Goal: Task Accomplishment & Management: Use online tool/utility

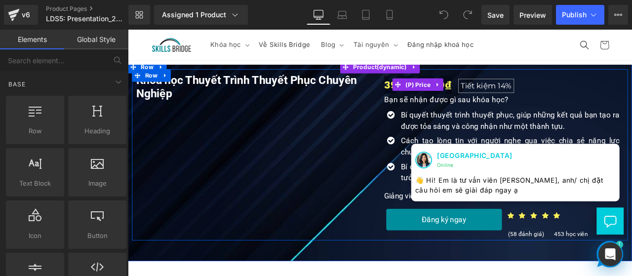
click at [515, 93] on span "Tiết kiệm 14%" at bounding box center [553, 96] width 76 height 10
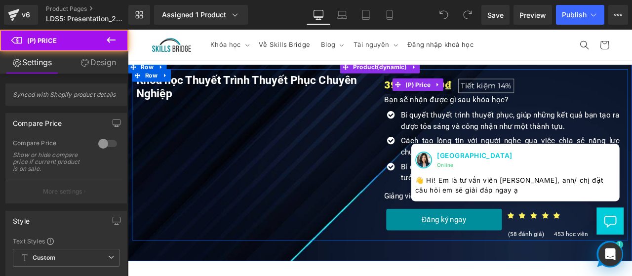
click at [529, 95] on span "Tiết kiệm" at bounding box center [543, 96] width 41 height 11
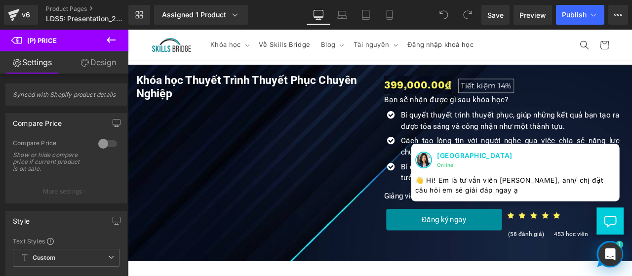
click at [112, 41] on icon at bounding box center [111, 40] width 12 height 12
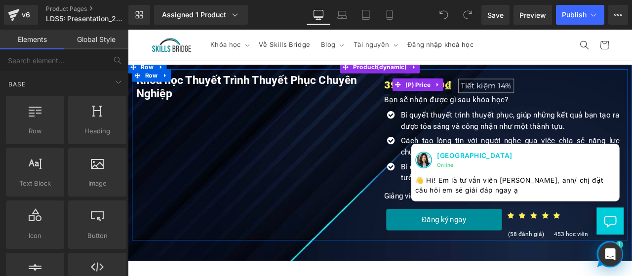
click at [508, 98] on div "399,000.00₫ Tiết kiệm 14%" at bounding box center [574, 94] width 284 height 21
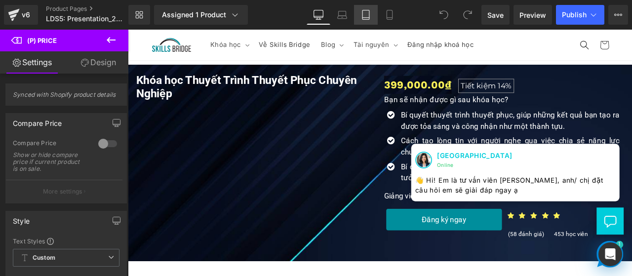
drag, startPoint x: 366, startPoint y: 16, endPoint x: 113, endPoint y: 19, distance: 252.4
click at [366, 16] on icon at bounding box center [366, 15] width 10 height 10
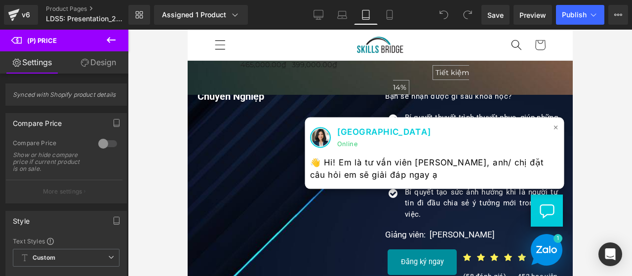
click at [553, 130] on span "×" at bounding box center [556, 127] width 6 height 14
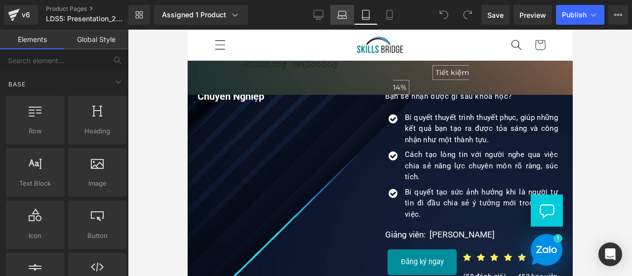
click at [349, 15] on link "Laptop" at bounding box center [342, 15] width 24 height 20
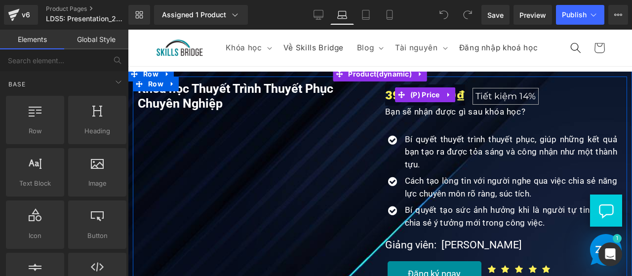
click at [468, 101] on span "Tiết kiệm 14%" at bounding box center [506, 96] width 76 height 10
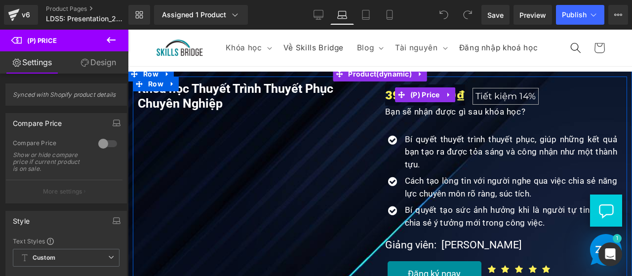
click at [468, 101] on span "Tiết kiệm 14%" at bounding box center [506, 96] width 76 height 10
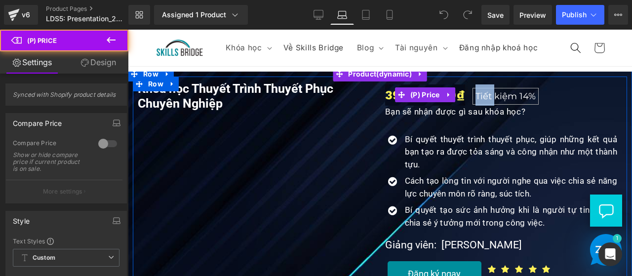
click at [468, 101] on span "Tiết kiệm 14%" at bounding box center [506, 96] width 76 height 10
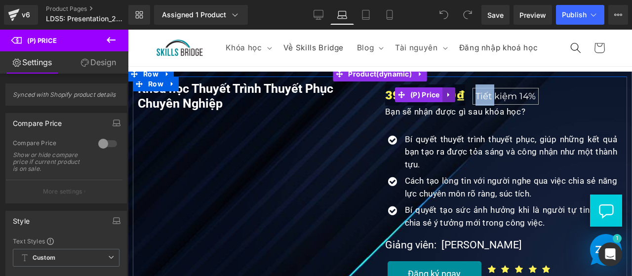
click at [448, 99] on icon at bounding box center [449, 94] width 7 height 7
click at [520, 102] on span "14%" at bounding box center [528, 96] width 16 height 11
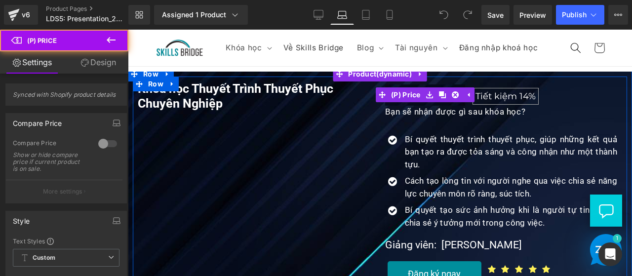
click at [553, 106] on div "399,000.00₫ Tiết kiệm 14%" at bounding box center [504, 94] width 238 height 21
click at [524, 102] on span "14%" at bounding box center [528, 96] width 16 height 11
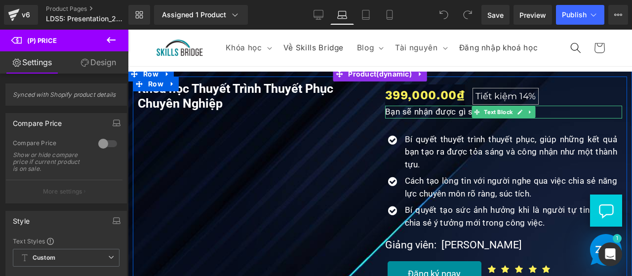
click at [536, 119] on p "Bạn sẽ nhận được gì sau khóa học?" at bounding box center [504, 112] width 238 height 13
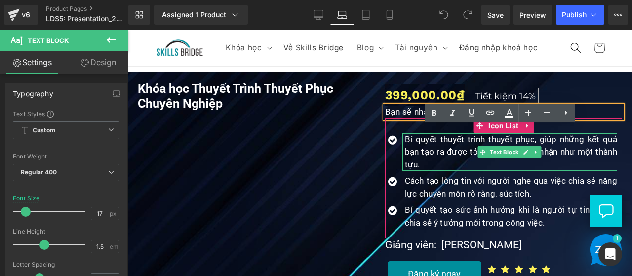
click at [563, 161] on p "Bí quyết thuyết trình thuyết phục, giúp những kết quả bạn tạo ra được tỏa sáng …" at bounding box center [511, 152] width 213 height 38
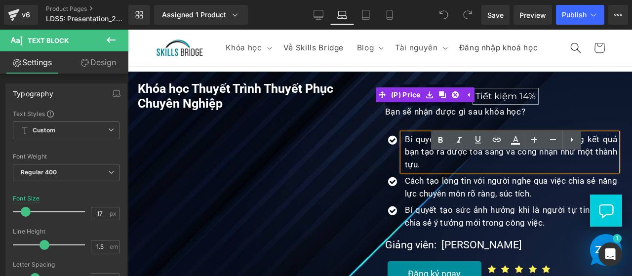
click at [523, 102] on span "14%" at bounding box center [528, 96] width 16 height 11
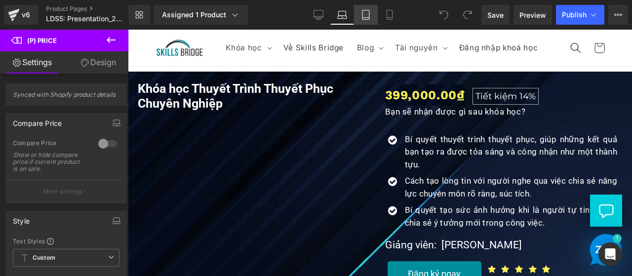
click at [366, 16] on icon at bounding box center [366, 15] width 10 height 10
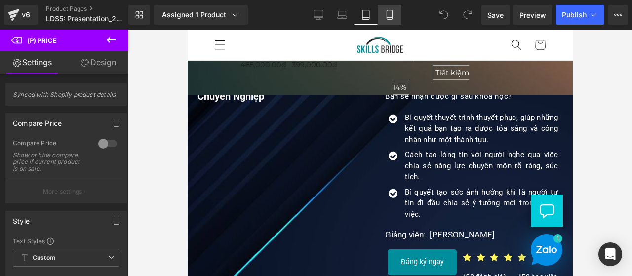
click at [385, 10] on icon at bounding box center [390, 15] width 10 height 10
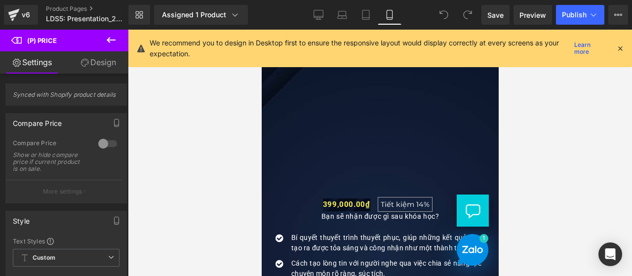
scroll to position [51, 0]
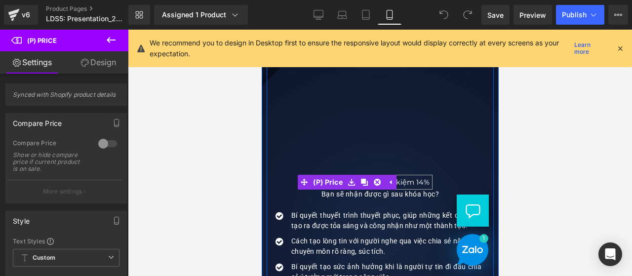
click at [416, 182] on span "14%" at bounding box center [422, 182] width 13 height 9
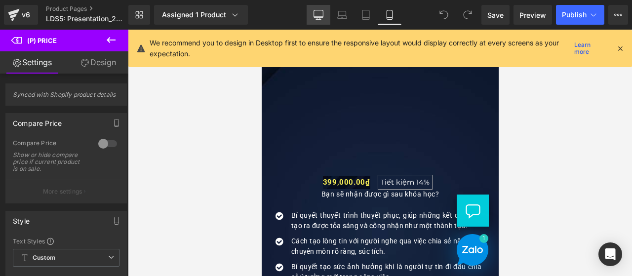
click at [314, 12] on icon at bounding box center [318, 13] width 9 height 7
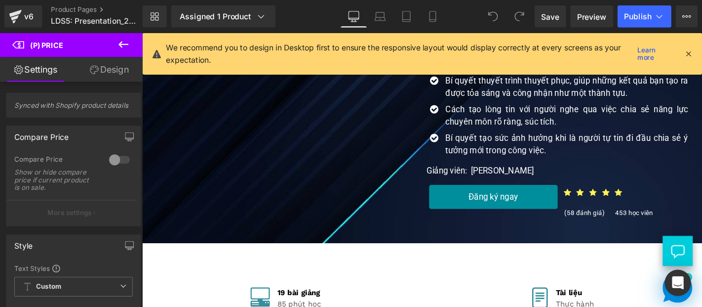
scroll to position [0, 0]
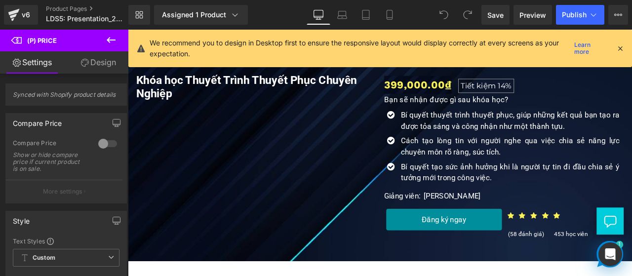
click at [622, 48] on icon at bounding box center [620, 48] width 9 height 9
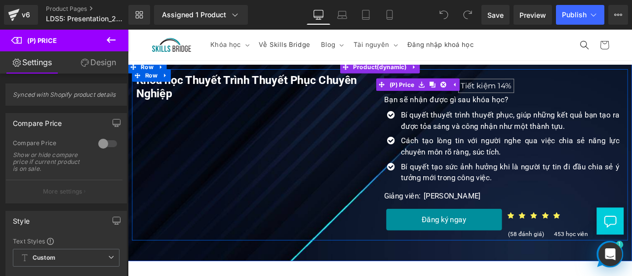
click at [570, 97] on span "14%" at bounding box center [575, 96] width 16 height 11
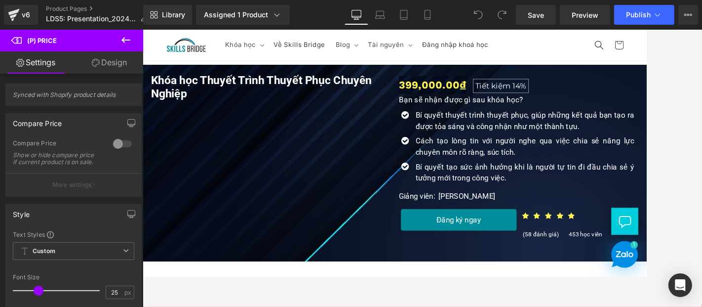
drag, startPoint x: 768, startPoint y: 30, endPoint x: 538, endPoint y: 166, distance: 267.1
click at [538, 166] on p "Cách tạo lòng tin với người nghe qua việc chia sẻ năng lực chuyên môn rõ ràng, …" at bounding box center [595, 167] width 259 height 27
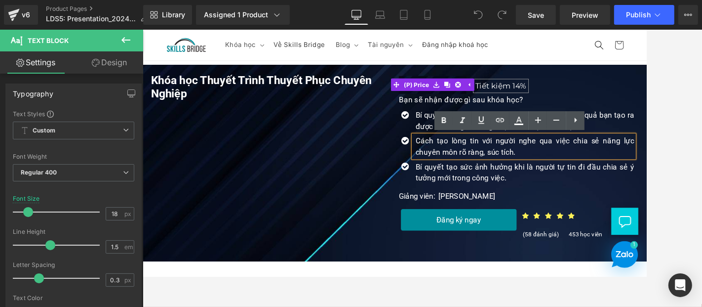
click at [581, 94] on span "14%" at bounding box center [589, 95] width 16 height 11
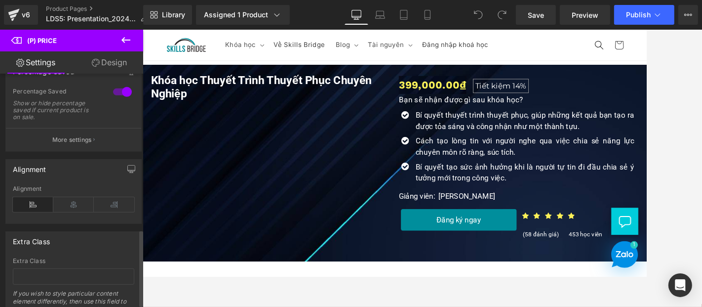
scroll to position [479, 0]
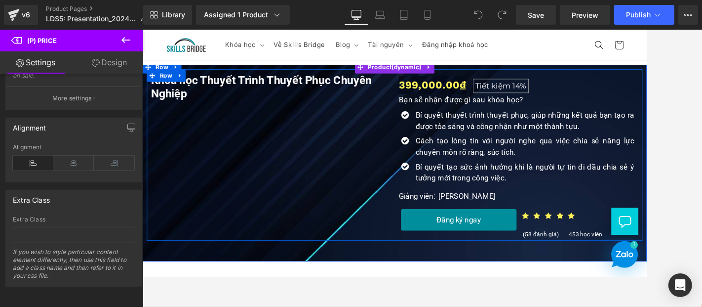
click at [569, 92] on span "Tiết kiệm" at bounding box center [557, 95] width 41 height 11
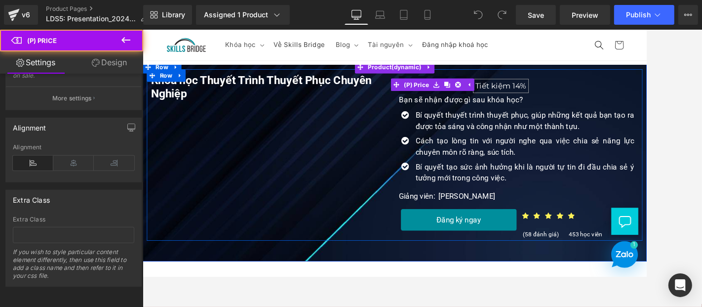
click at [569, 92] on span "Tiết kiệm" at bounding box center [557, 95] width 41 height 11
click at [572, 96] on span "Tiết kiệm" at bounding box center [557, 95] width 41 height 11
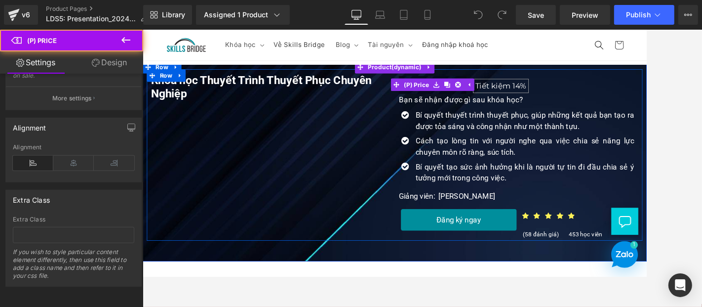
click at [572, 96] on span "Tiết kiệm" at bounding box center [557, 95] width 41 height 11
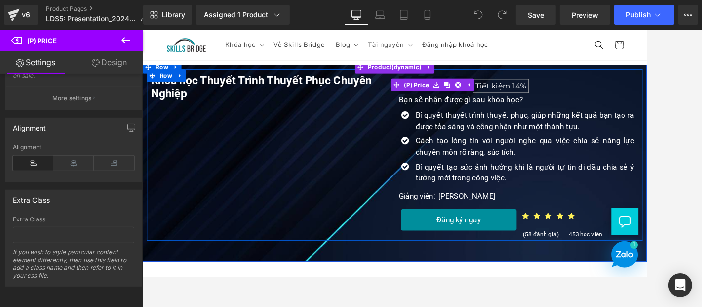
click at [465, 92] on span "(P) Price" at bounding box center [467, 94] width 35 height 15
click at [614, 98] on div "399,000.00₫ Tiết kiệm 14%" at bounding box center [588, 94] width 284 height 21
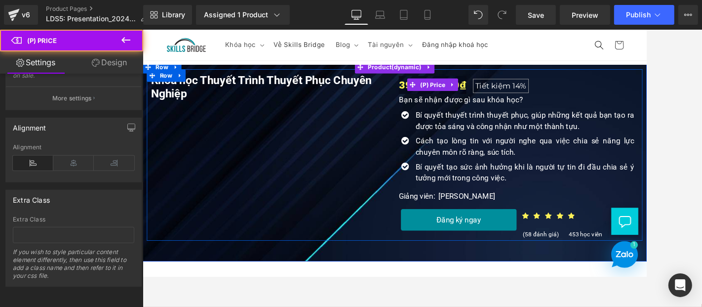
click at [588, 94] on span "14%" at bounding box center [589, 95] width 16 height 11
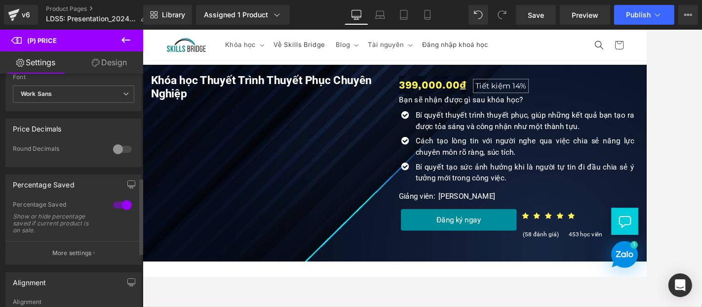
scroll to position [315, 0]
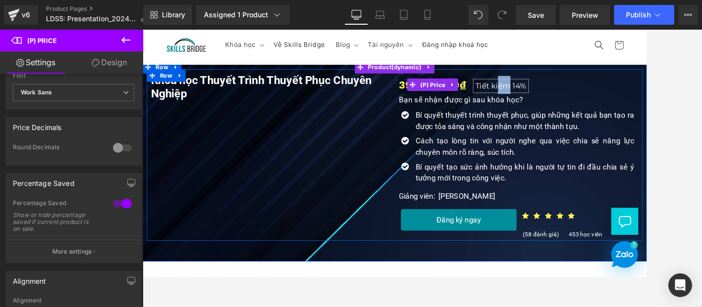
drag, startPoint x: 574, startPoint y: 96, endPoint x: 560, endPoint y: 93, distance: 14.0
click at [560, 93] on span "Tiết kiệm" at bounding box center [557, 95] width 41 height 11
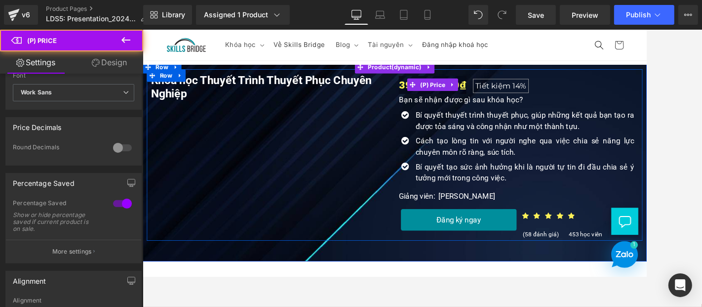
click at [552, 93] on span "Tiết kiệm" at bounding box center [557, 95] width 41 height 11
click at [617, 96] on div "399,000.00₫ Tiết kiệm 14%" at bounding box center [588, 94] width 284 height 21
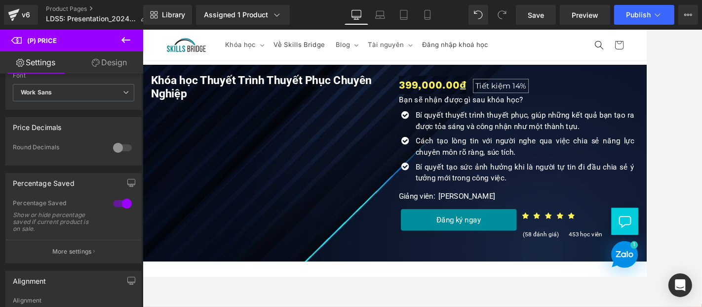
click at [632, 98] on div at bounding box center [423, 168] width 560 height 277
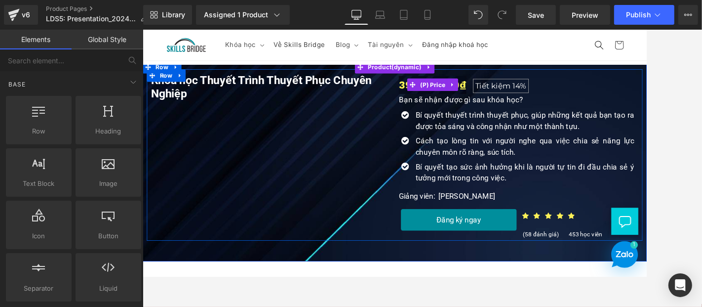
click at [553, 95] on span "Tiết kiệm" at bounding box center [557, 95] width 41 height 11
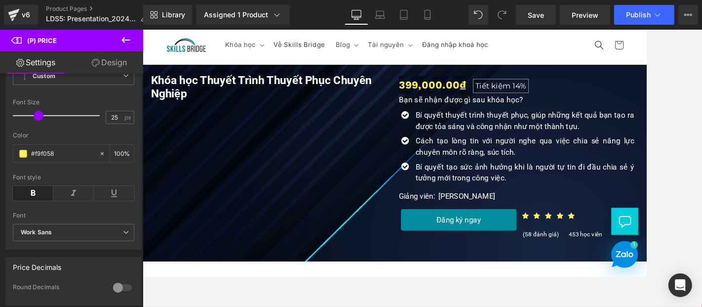
scroll to position [150, 0]
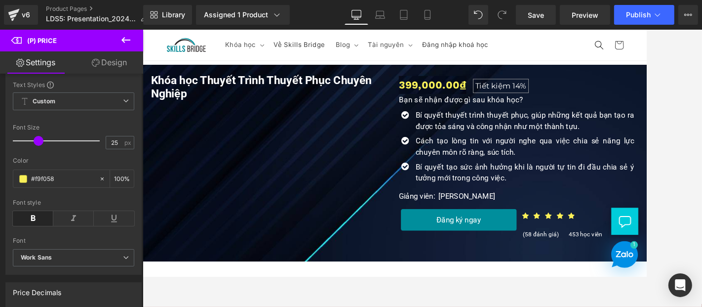
click at [114, 54] on link "Design" at bounding box center [110, 62] width 72 height 22
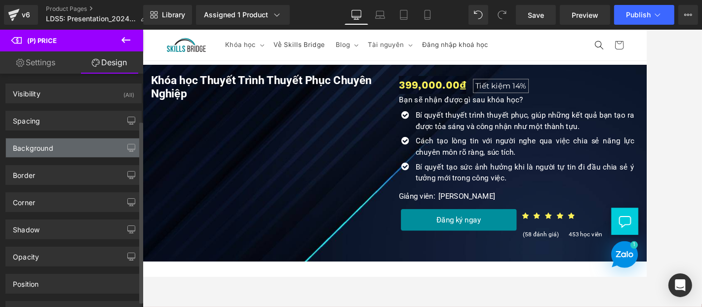
scroll to position [67, 0]
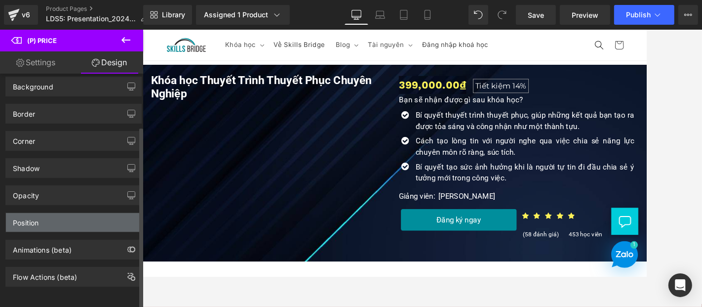
click at [72, 217] on div "Position" at bounding box center [73, 222] width 135 height 19
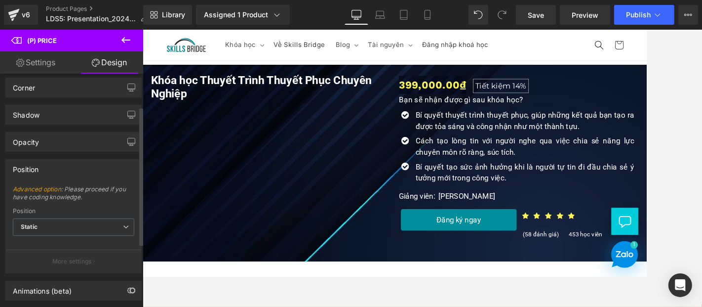
scroll to position [50, 0]
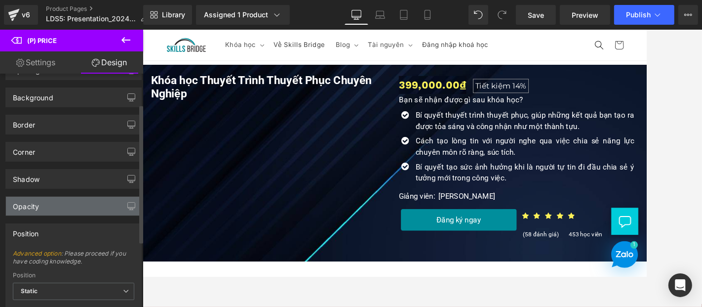
click at [70, 198] on div "Opacity" at bounding box center [73, 206] width 135 height 19
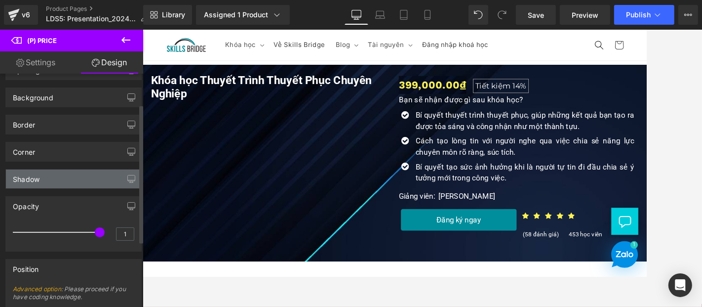
click at [75, 176] on div "Shadow" at bounding box center [73, 178] width 135 height 19
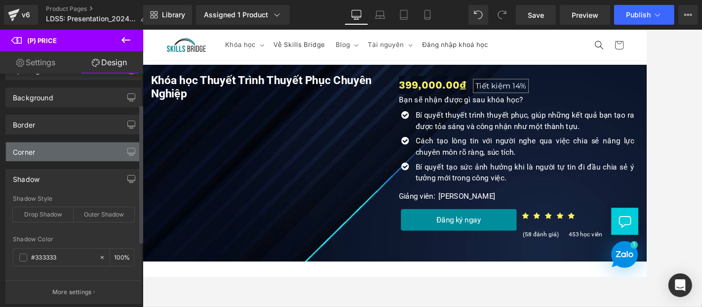
click at [79, 147] on div "Corner" at bounding box center [73, 151] width 135 height 19
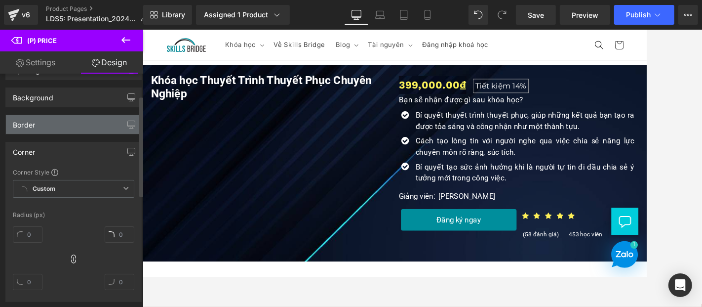
click at [82, 125] on div "Border" at bounding box center [73, 124] width 135 height 19
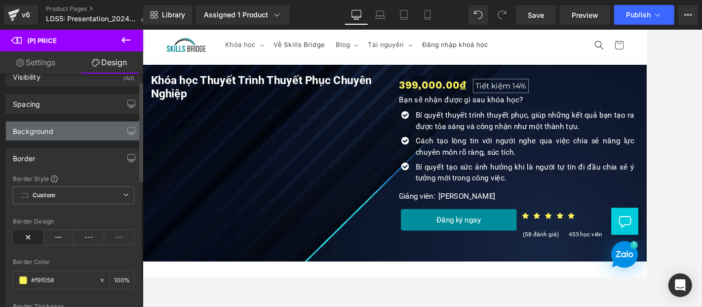
scroll to position [0, 0]
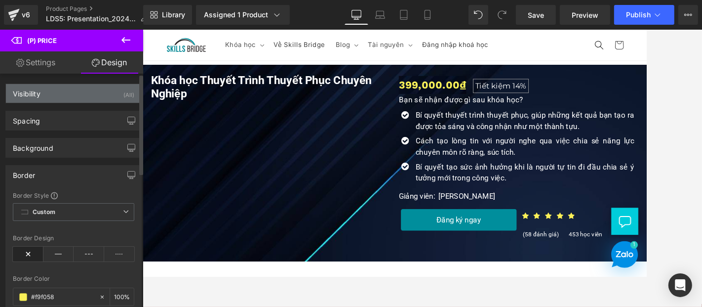
click at [86, 88] on div "Visibility (All)" at bounding box center [73, 93] width 135 height 19
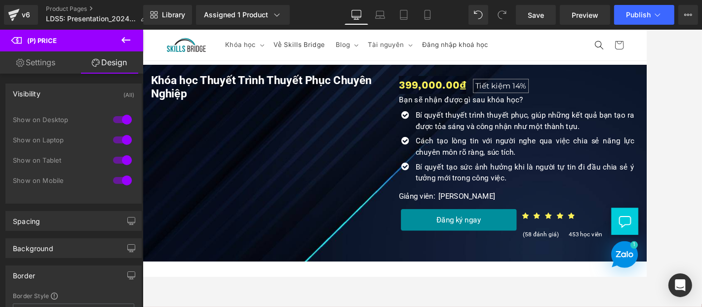
click at [132, 37] on button at bounding box center [126, 41] width 35 height 22
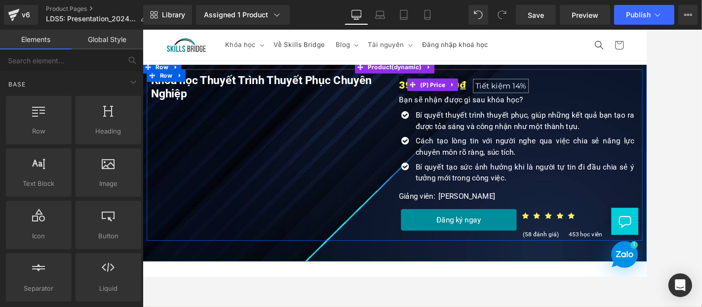
click at [562, 93] on span "Tiết kiệm" at bounding box center [557, 95] width 41 height 11
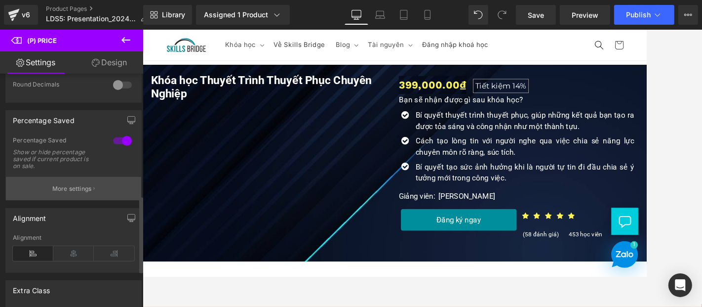
scroll to position [369, 0]
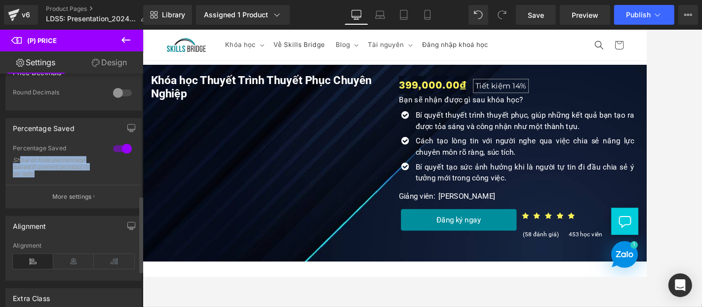
drag, startPoint x: 44, startPoint y: 181, endPoint x: 21, endPoint y: 164, distance: 29.1
click at [21, 164] on div "Show or hide percentage saved if current product is on sale." at bounding box center [57, 167] width 89 height 21
click at [83, 60] on link "Design" at bounding box center [110, 62] width 72 height 22
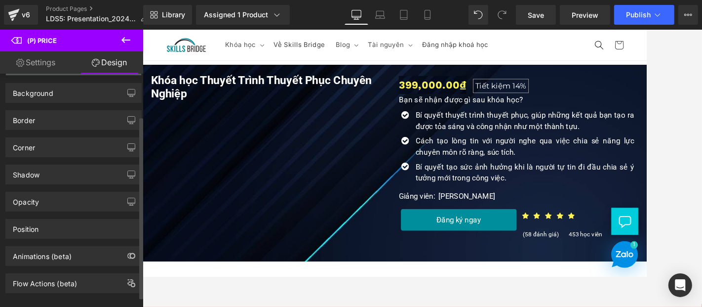
scroll to position [0, 0]
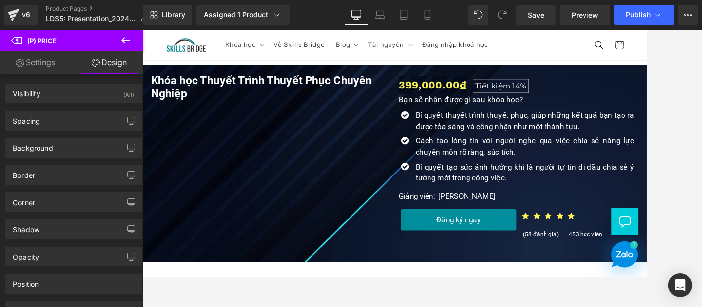
click at [37, 56] on link "Settings" at bounding box center [36, 62] width 72 height 22
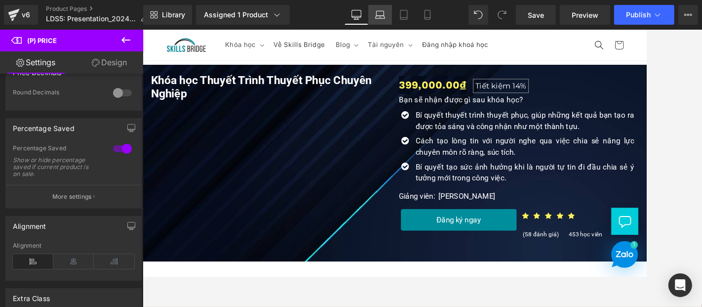
click at [381, 12] on icon at bounding box center [380, 15] width 10 height 10
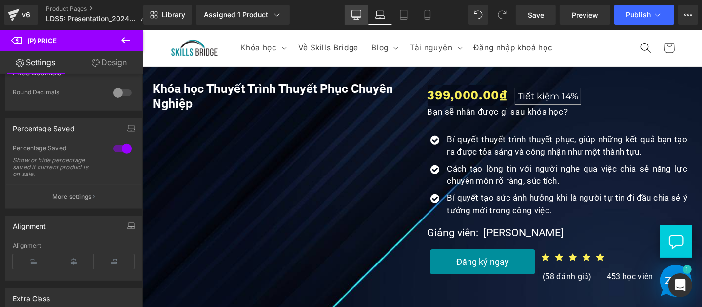
drag, startPoint x: 208, startPoint y: 3, endPoint x: 363, endPoint y: 10, distance: 154.3
click at [362, 10] on icon at bounding box center [357, 15] width 10 height 10
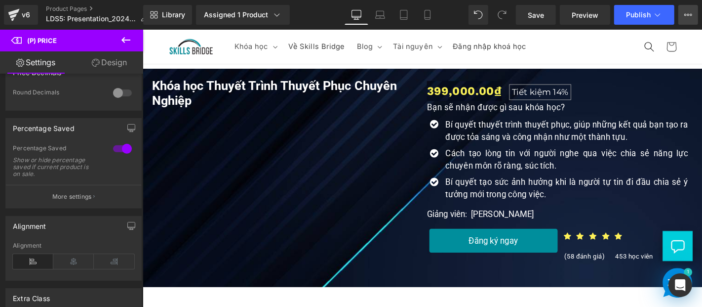
click at [632, 17] on button "View Live Page View with current Template Save Template to Library Schedule Pub…" at bounding box center [689, 15] width 20 height 20
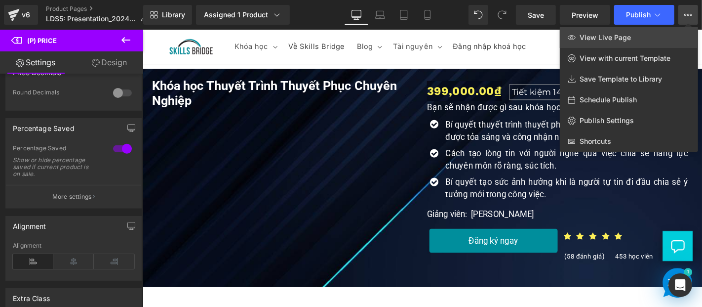
click at [632, 35] on link "View Live Page" at bounding box center [629, 37] width 138 height 21
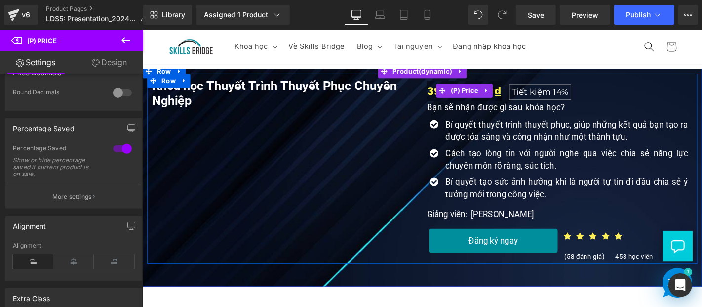
click at [570, 92] on span "Tiết kiệm" at bounding box center [557, 95] width 41 height 11
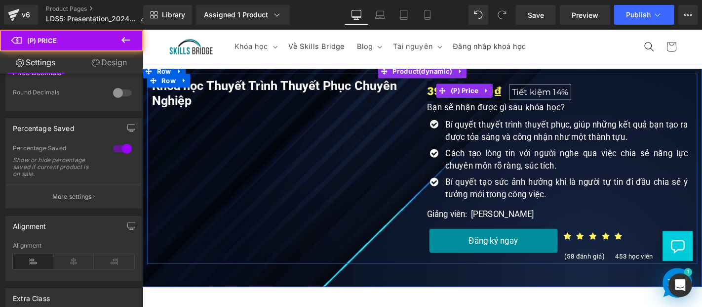
click at [570, 92] on span "Tiết kiệm" at bounding box center [557, 95] width 41 height 11
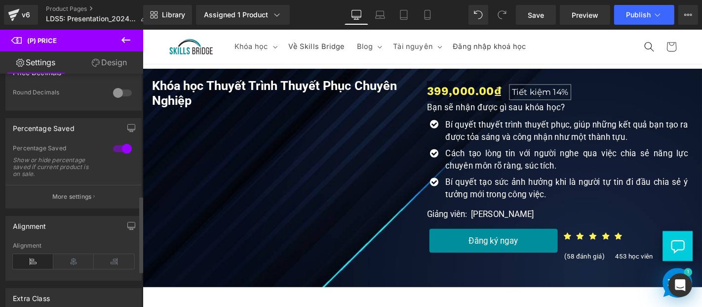
click at [48, 152] on div "Percentage Saved" at bounding box center [58, 149] width 90 height 10
drag, startPoint x: 11, startPoint y: 153, endPoint x: 59, endPoint y: 147, distance: 47.7
click at [59, 147] on div "Percentage Saved 1 Percentage Saved Show or hide percentage saved if current pr…" at bounding box center [73, 163] width 136 height 90
click at [56, 172] on div "Show or hide percentage saved if current product is on sale." at bounding box center [57, 167] width 89 height 21
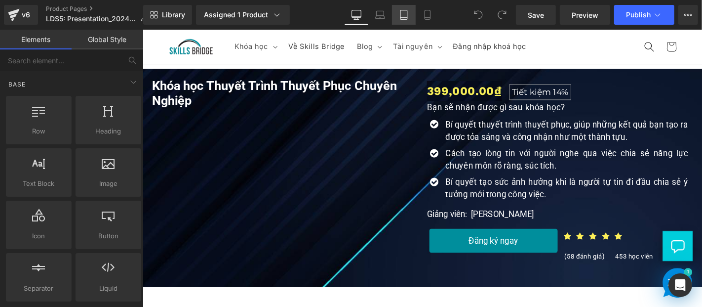
click at [404, 13] on icon at bounding box center [404, 15] width 10 height 10
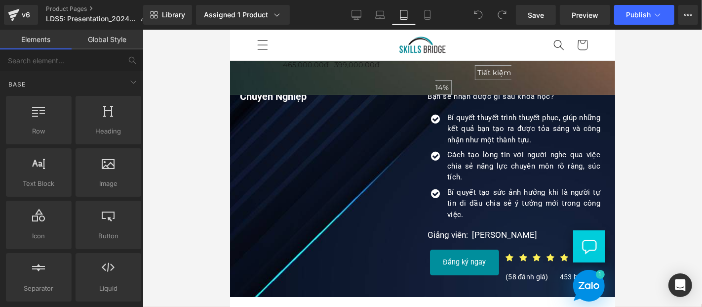
scroll to position [31, 0]
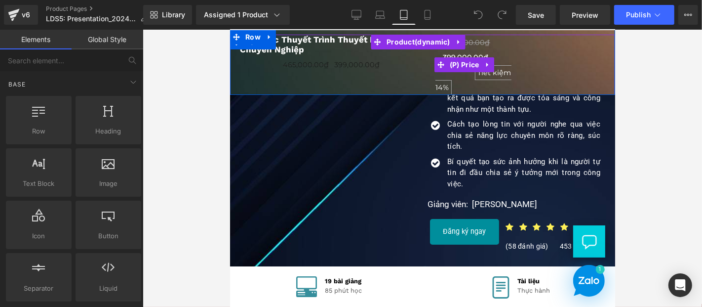
click at [484, 75] on span "Tiết kiệm" at bounding box center [495, 72] width 34 height 9
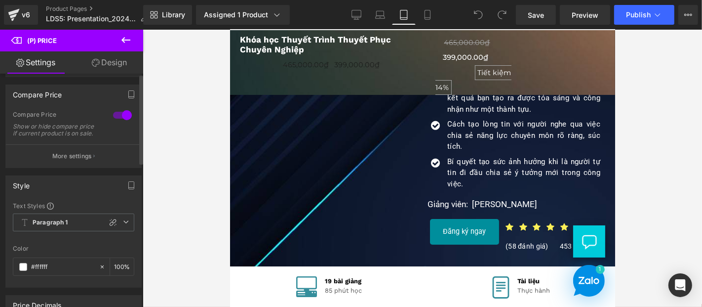
scroll to position [0, 0]
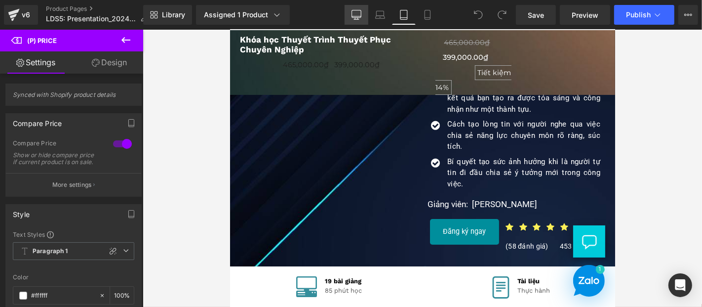
drag, startPoint x: 407, startPoint y: 84, endPoint x: 350, endPoint y: 16, distance: 88.7
click at [350, 16] on link "Desktop" at bounding box center [357, 15] width 24 height 20
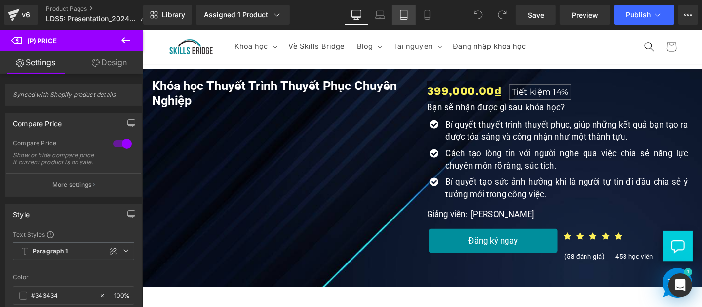
click at [405, 15] on icon at bounding box center [404, 15] width 10 height 10
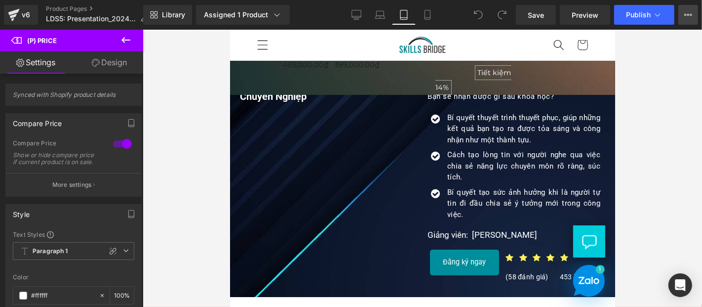
click at [692, 13] on icon at bounding box center [689, 15] width 8 height 8
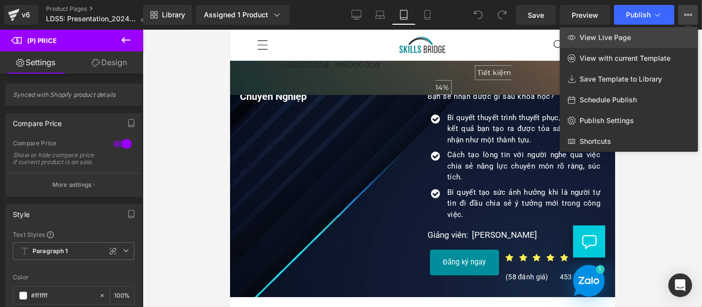
click at [595, 41] on span "View Live Page" at bounding box center [605, 37] width 51 height 9
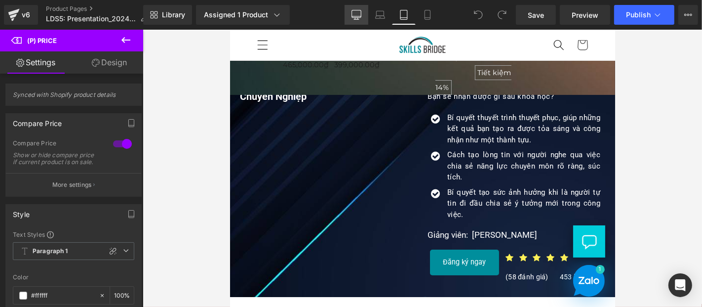
click at [357, 18] on icon at bounding box center [356, 19] width 3 height 2
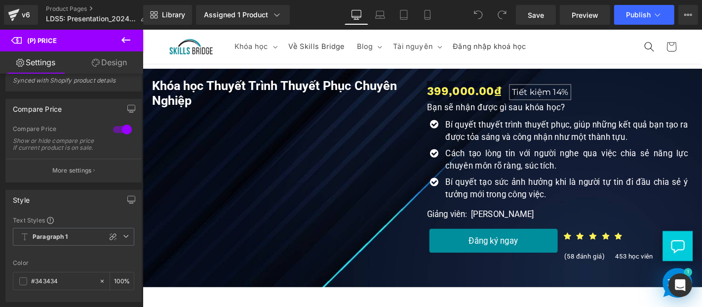
scroll to position [55, 0]
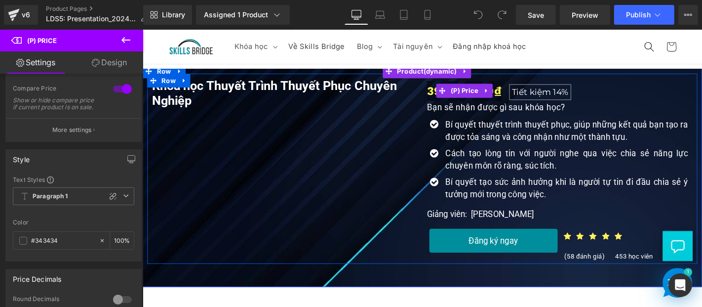
click at [523, 94] on div "399,000.00₫ Tiết kiệm 14%" at bounding box center [588, 94] width 284 height 21
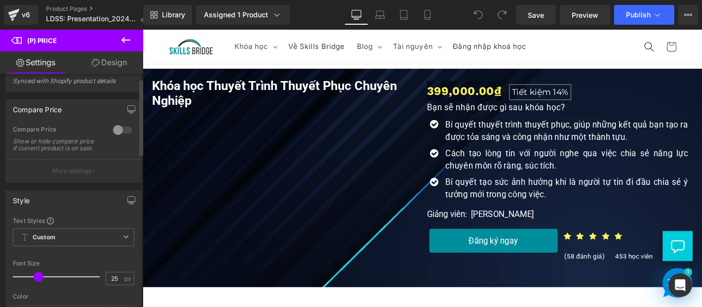
scroll to position [0, 0]
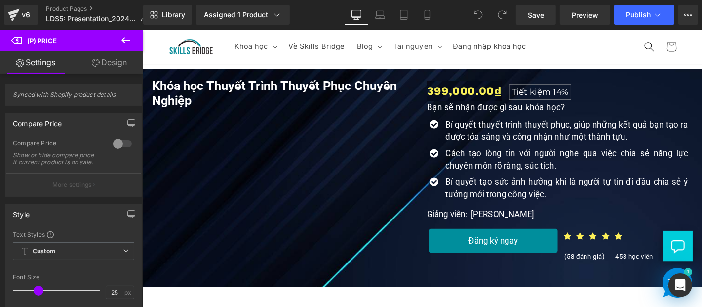
click at [124, 35] on icon at bounding box center [126, 40] width 12 height 12
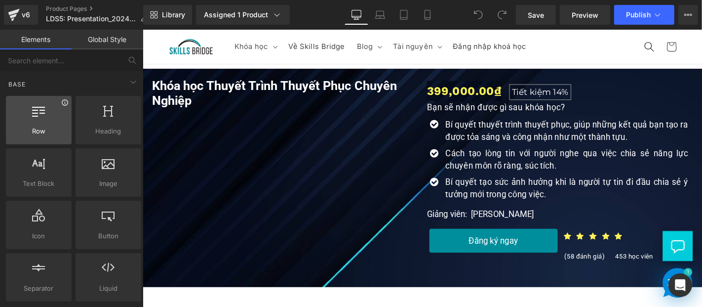
click at [63, 105] on icon at bounding box center [64, 102] width 7 height 7
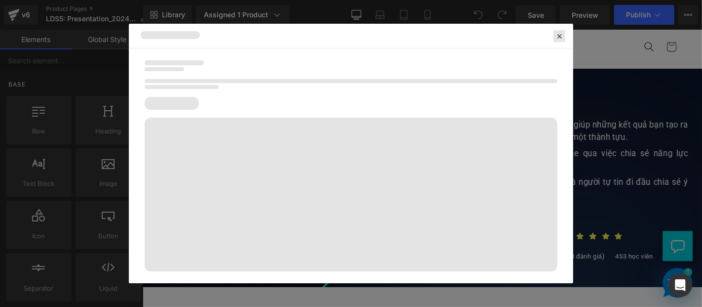
click at [556, 34] on icon at bounding box center [559, 36] width 9 height 9
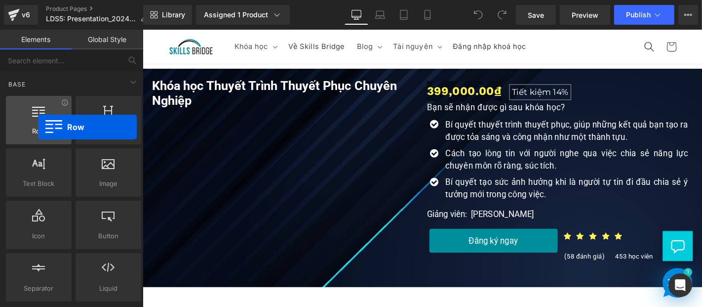
click at [38, 127] on span "Row" at bounding box center [39, 131] width 60 height 10
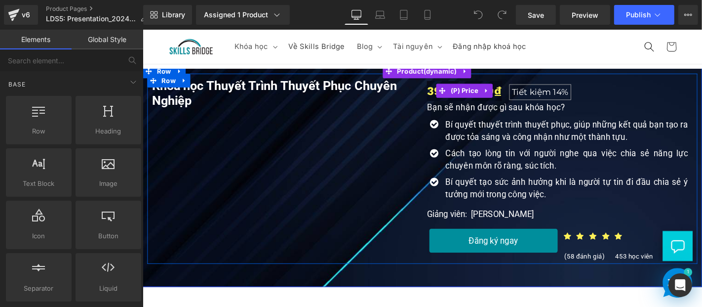
click at [529, 91] on span "Tiết kiệm 14%" at bounding box center [567, 95] width 76 height 10
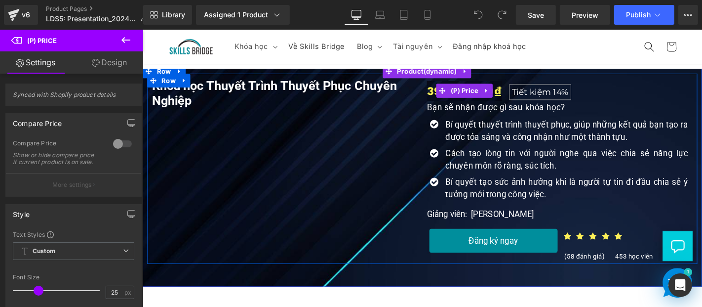
click at [561, 95] on span "Tiết kiệm" at bounding box center [557, 95] width 41 height 11
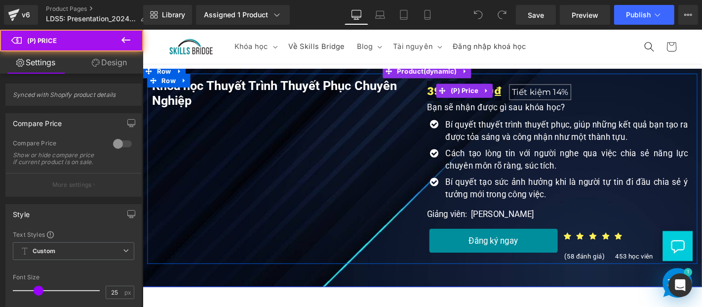
click at [561, 95] on span "Tiết kiệm" at bounding box center [557, 95] width 41 height 11
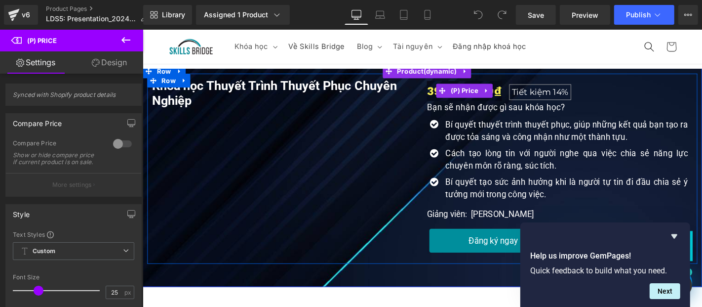
click at [534, 95] on span "Tiết kiệm 14%" at bounding box center [567, 95] width 66 height 17
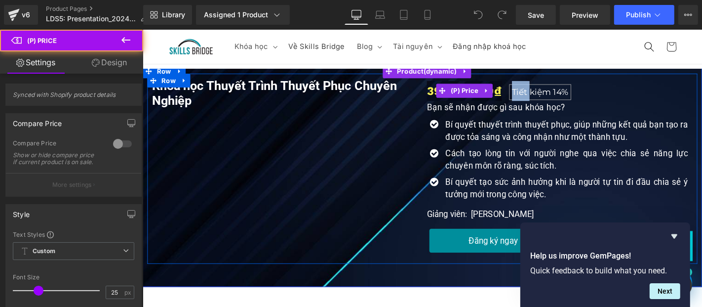
click at [534, 95] on span "Tiết kiệm 14%" at bounding box center [567, 95] width 66 height 17
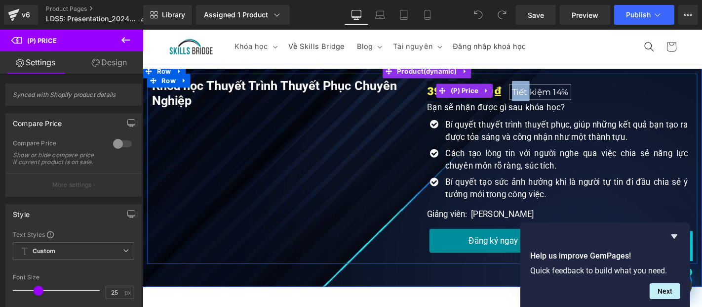
click at [529, 93] on span "Tiết kiệm 14%" at bounding box center [567, 95] width 76 height 10
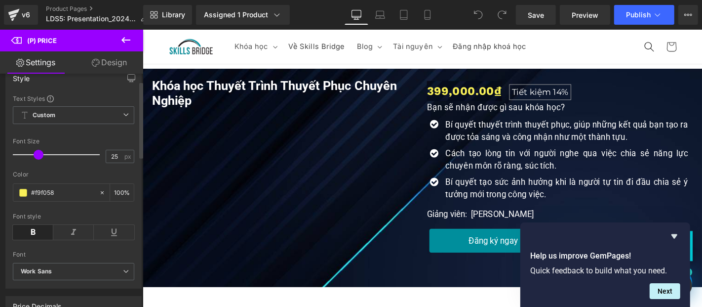
scroll to position [329, 0]
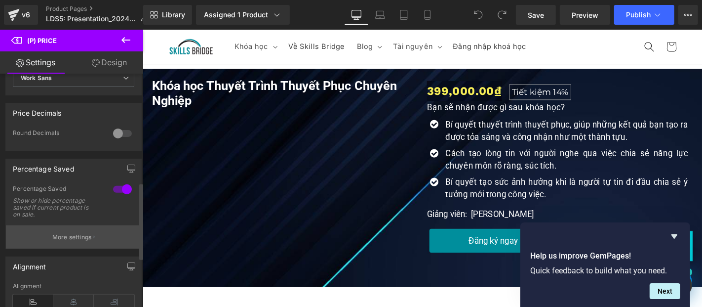
click at [69, 245] on button "More settings" at bounding box center [73, 236] width 135 height 23
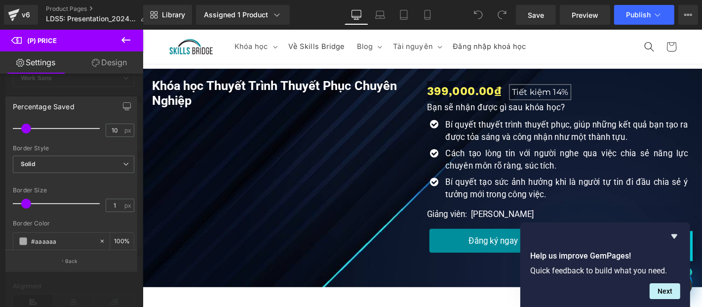
scroll to position [110, 0]
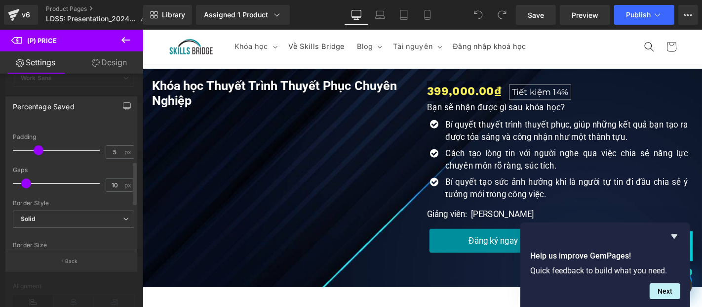
click at [26, 185] on span at bounding box center [26, 183] width 10 height 10
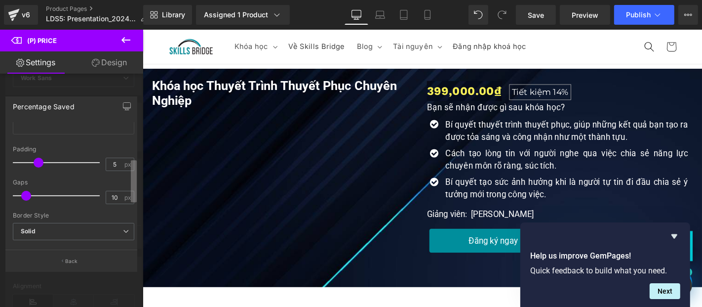
scroll to position [83, 0]
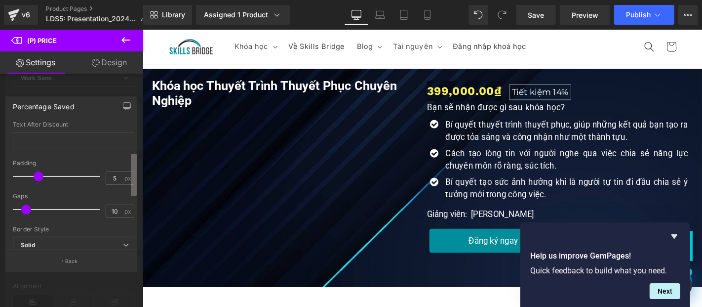
click at [138, 182] on div "Percentage Saved Text Styles Custom HEADING Heading 1 Heading 2 Heading 3 Headi…" at bounding box center [71, 180] width 143 height 182
drag, startPoint x: 36, startPoint y: 176, endPoint x: 5, endPoint y: 174, distance: 30.7
click at [6, 174] on div "Text Styles Custom HEADING Heading 1 Heading 2 Heading 3 Heading 4 Heading 5 He…" at bounding box center [73, 185] width 135 height 127
drag, startPoint x: 18, startPoint y: 175, endPoint x: 39, endPoint y: 179, distance: 21.0
click at [39, 179] on span at bounding box center [39, 176] width 10 height 10
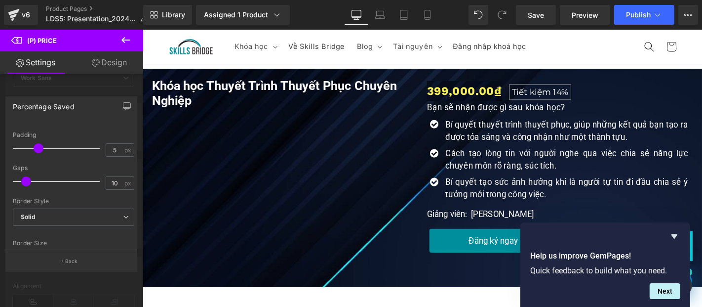
scroll to position [111, 0]
click at [133, 175] on b at bounding box center [135, 184] width 4 height 42
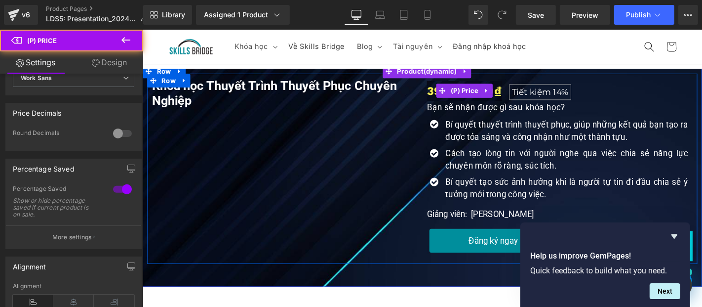
click at [648, 89] on div "399,000.00₫ Tiết kiệm 14%" at bounding box center [588, 94] width 284 height 21
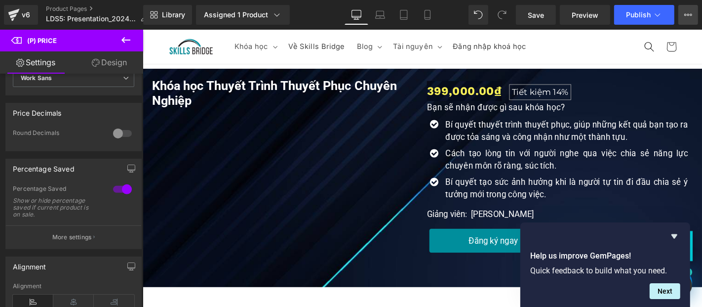
click at [691, 16] on icon at bounding box center [689, 15] width 8 height 8
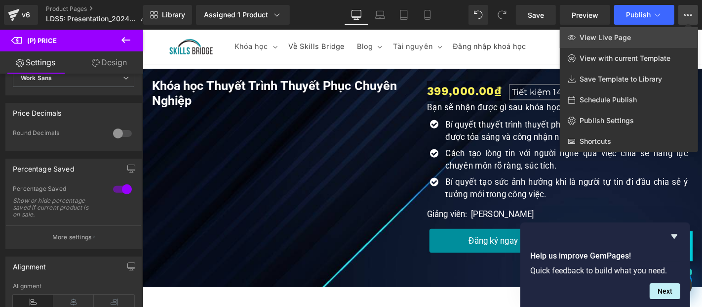
click at [657, 35] on link "View Live Page" at bounding box center [629, 37] width 138 height 21
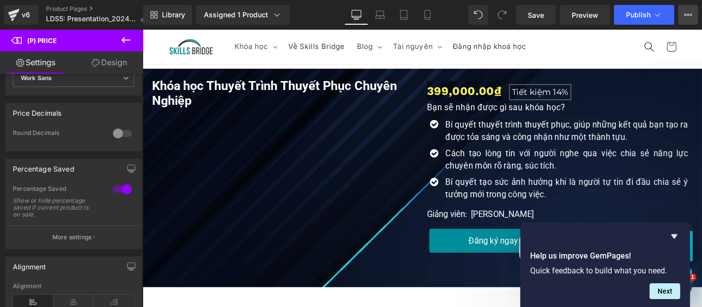
scroll to position [0, 0]
click at [676, 237] on icon "Hide survey" at bounding box center [675, 236] width 6 height 4
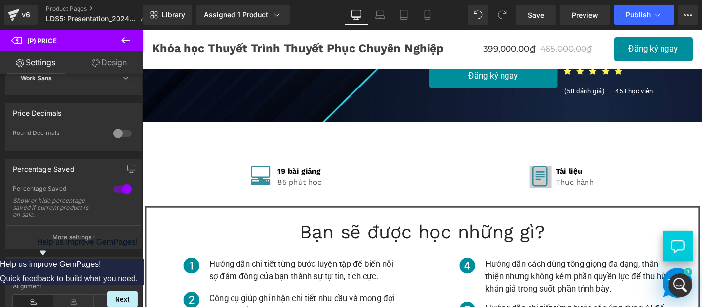
scroll to position [219, 0]
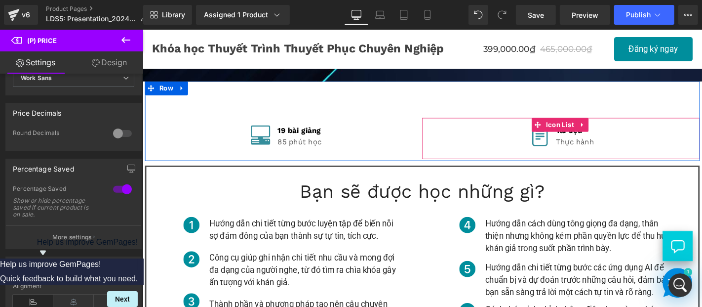
click at [482, 145] on div "Icon Tài liệu Text Block Thực hành Text Block" at bounding box center [589, 145] width 296 height 28
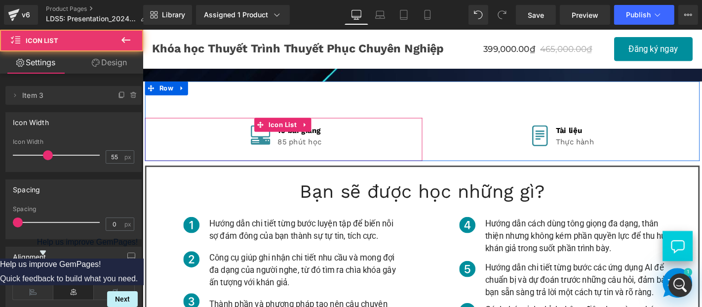
click at [391, 146] on div "Icon 19 bài giảng Text Block 85 phút học Text Block" at bounding box center [293, 146] width 296 height 30
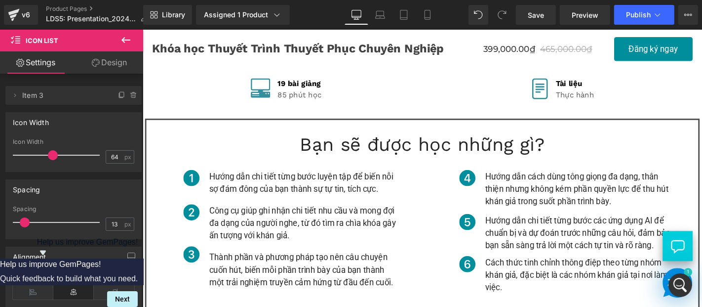
scroll to position [274, 0]
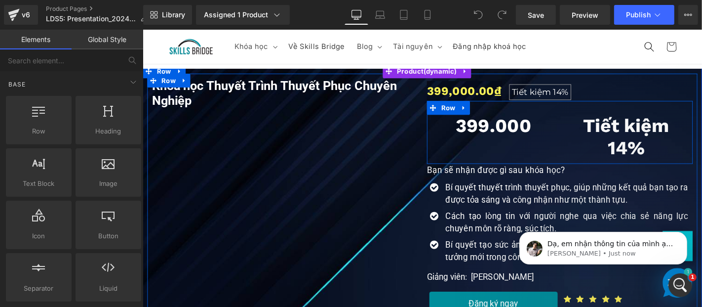
click at [588, 161] on div "Tiết kiệm 14% Heading" at bounding box center [659, 143] width 142 height 47
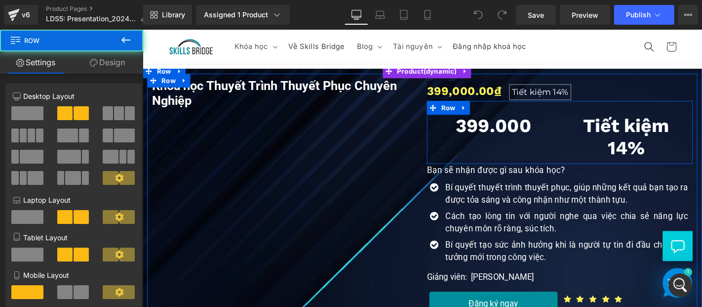
click at [588, 158] on div "Tiết kiệm 14% Heading" at bounding box center [659, 143] width 142 height 47
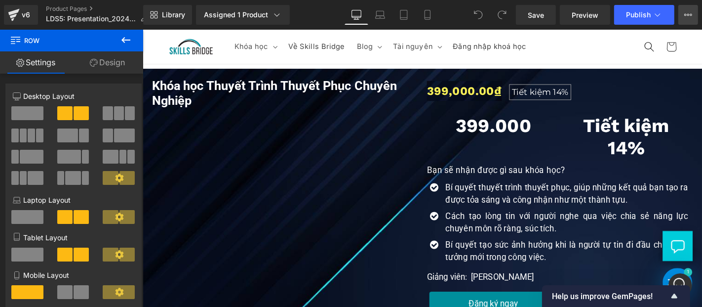
click at [688, 17] on icon at bounding box center [689, 15] width 8 height 8
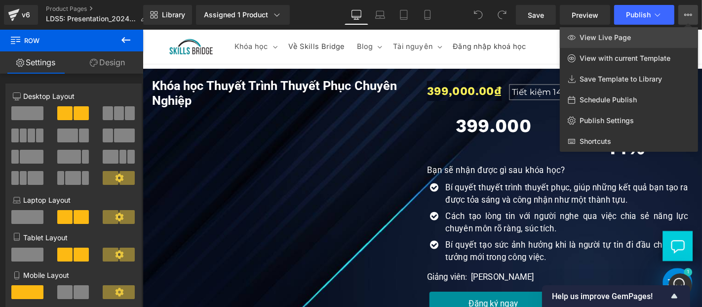
click at [635, 40] on link "View Live Page" at bounding box center [629, 37] width 138 height 21
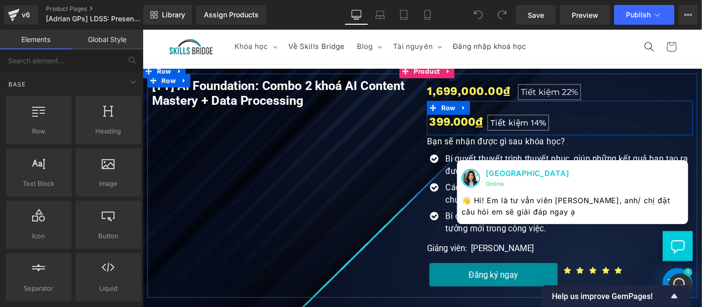
click at [601, 121] on div "399.000 đ Heading Tiết kiệm 14% Heading Row" at bounding box center [588, 123] width 284 height 37
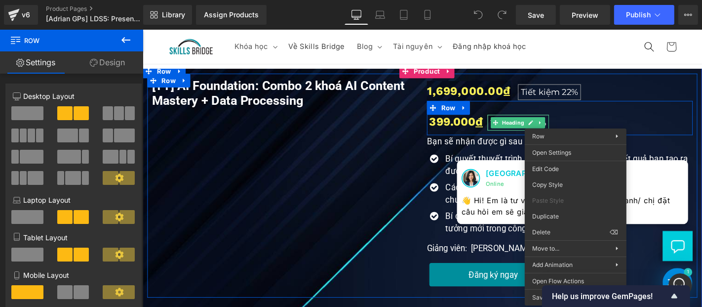
click at [644, 126] on div "399.000 đ Heading Tiết kiệm 14% Heading Row" at bounding box center [588, 123] width 284 height 37
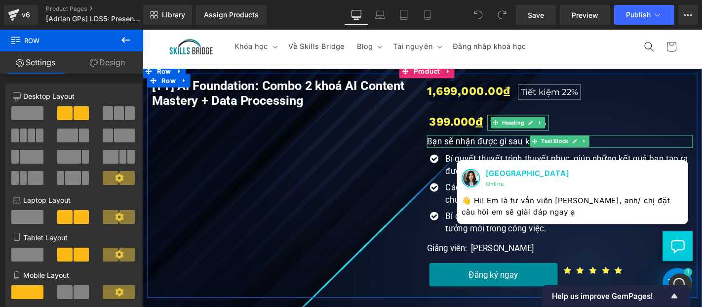
click at [650, 130] on div "399.000 đ Heading Tiết kiệm 14% Heading Row" at bounding box center [588, 123] width 284 height 37
click at [657, 125] on div "399.000 đ Heading Tiết kiệm 14% Heading Row" at bounding box center [588, 123] width 284 height 37
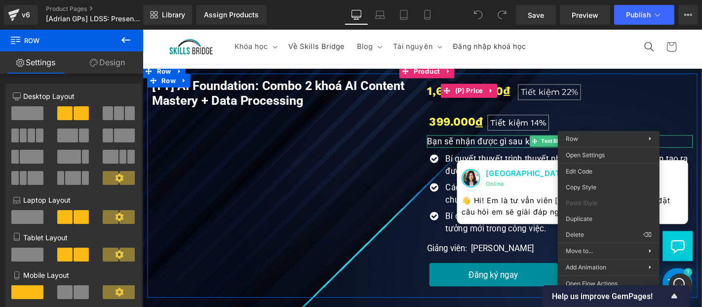
click at [586, 125] on div "399.000 đ Heading Tiết kiệm 14% Heading Row" at bounding box center [588, 123] width 284 height 37
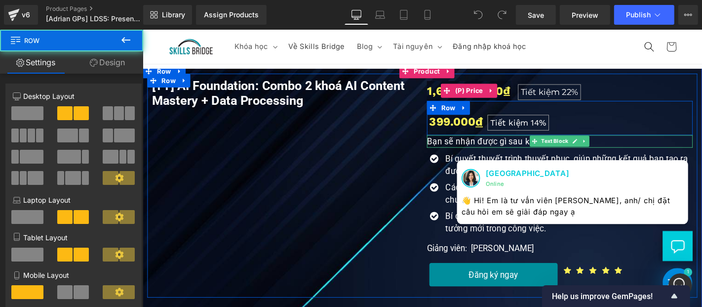
click at [614, 129] on div "399.000 đ Heading Tiết kiệm 14% Heading Row" at bounding box center [588, 123] width 284 height 37
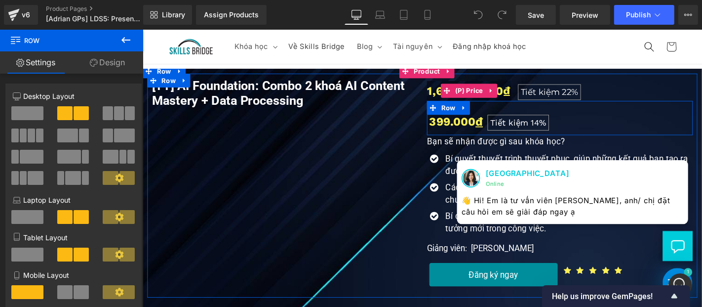
click at [503, 131] on div "399.000 đ Heading" at bounding box center [477, 127] width 62 height 15
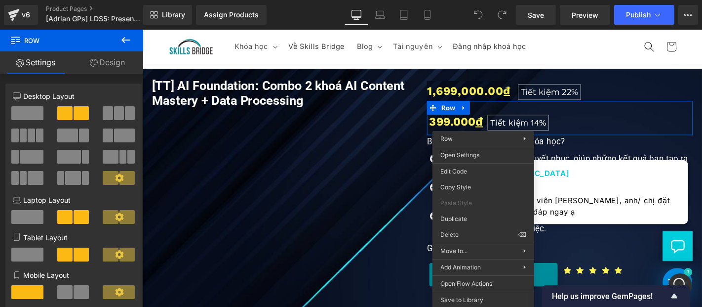
click at [122, 38] on icon at bounding box center [126, 40] width 12 height 12
